Goal: Task Accomplishment & Management: Manage account settings

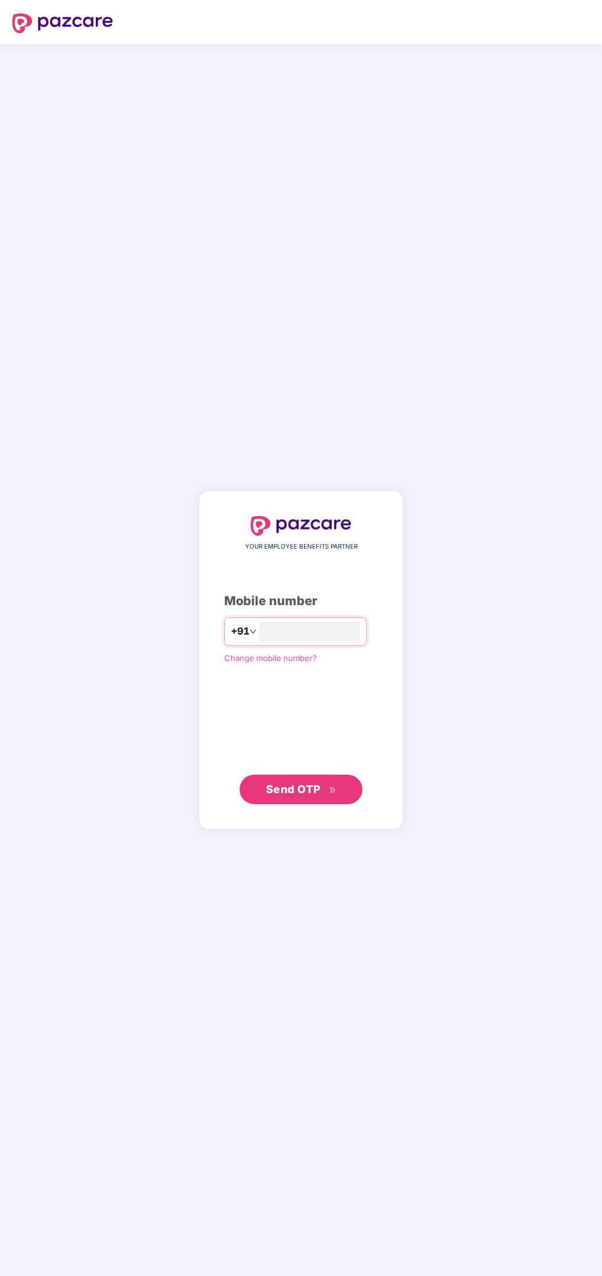
click at [352, 632] on input "number" at bounding box center [309, 632] width 101 height 20
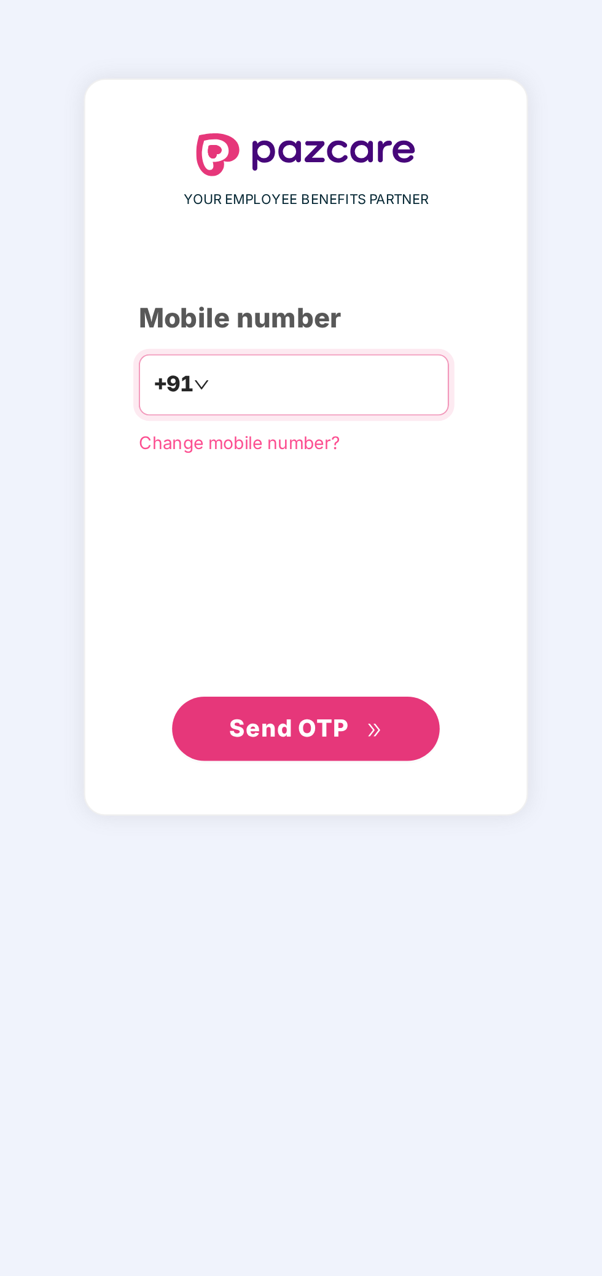
type input "**********"
click at [323, 794] on span "Send OTP" at bounding box center [301, 789] width 71 height 17
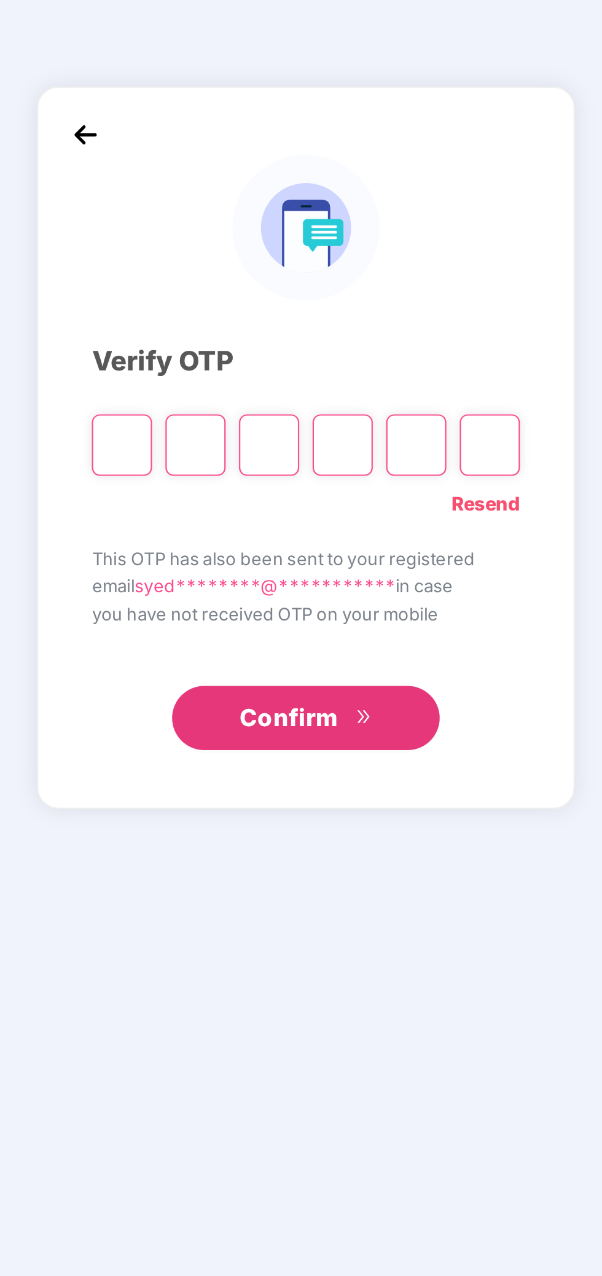
scroll to position [4, 0]
type input "*"
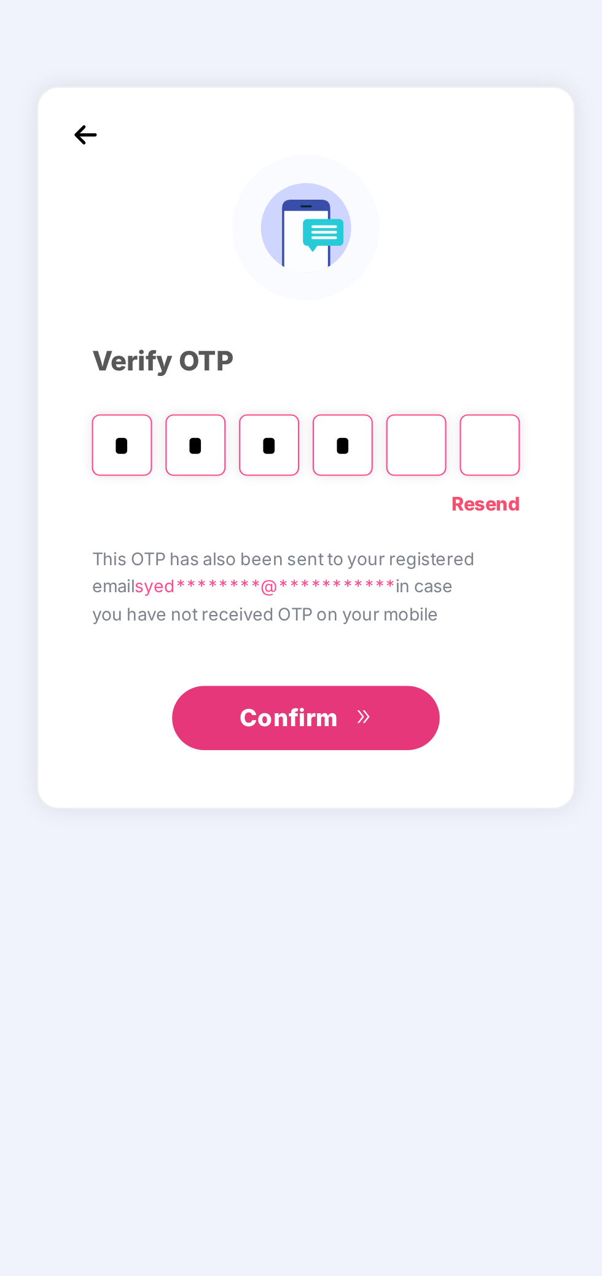
type input "*"
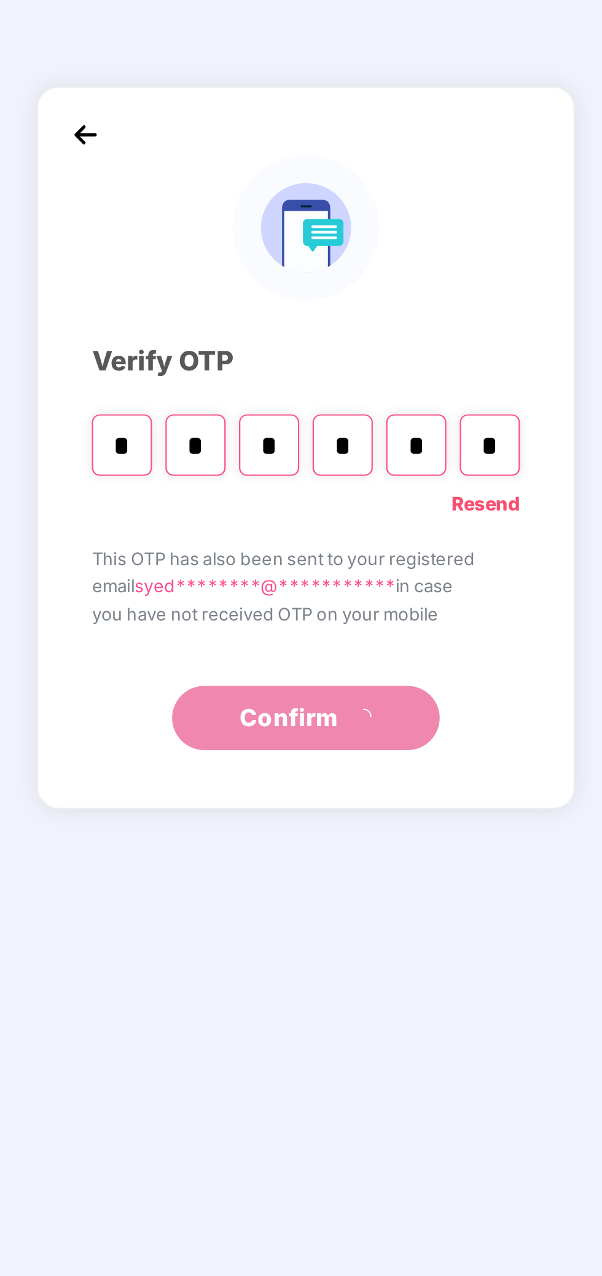
type input "*"
